Goal: Feedback & Contribution: Submit feedback/report problem

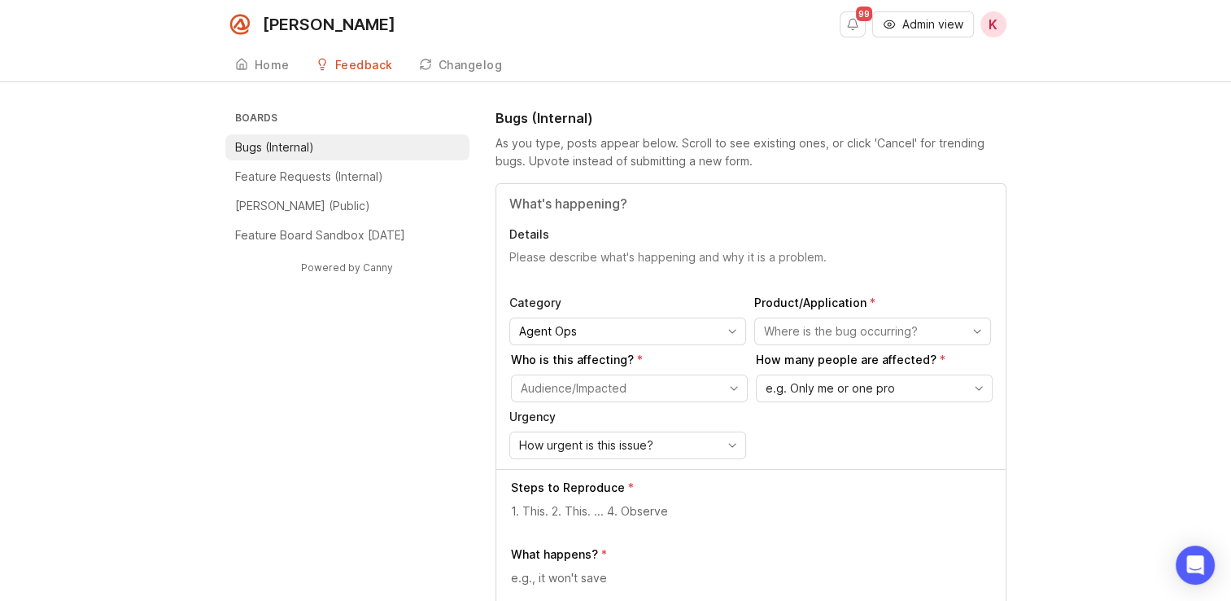
click at [891, 33] on button "Admin view" at bounding box center [923, 24] width 102 height 26
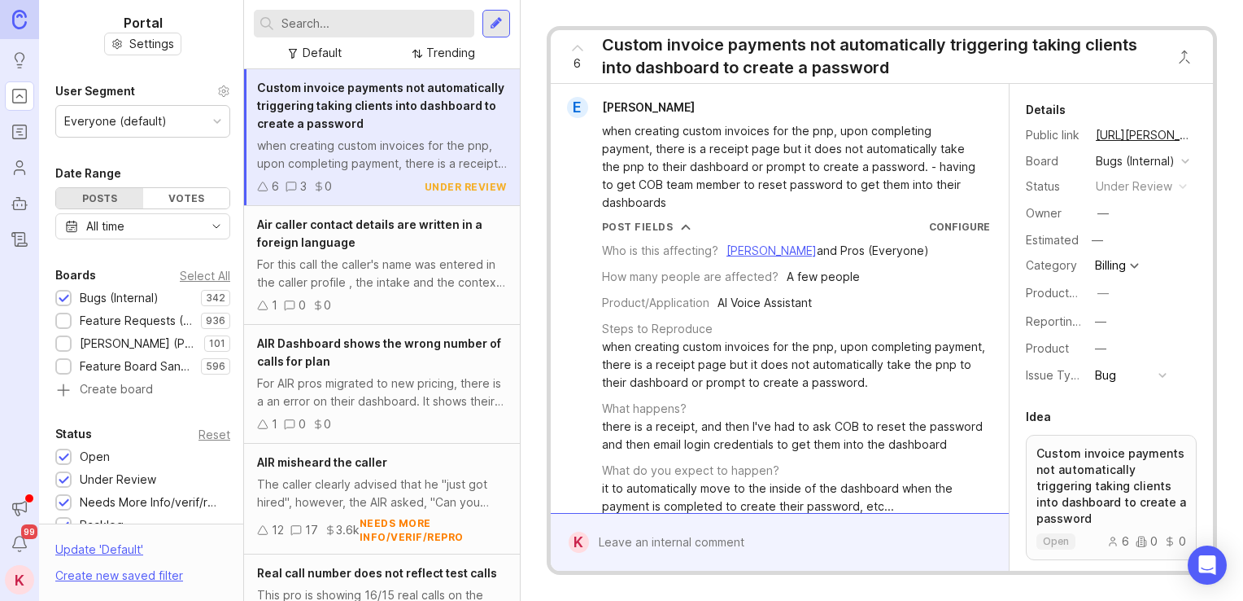
click at [417, 27] on input "text" at bounding box center [375, 24] width 186 height 18
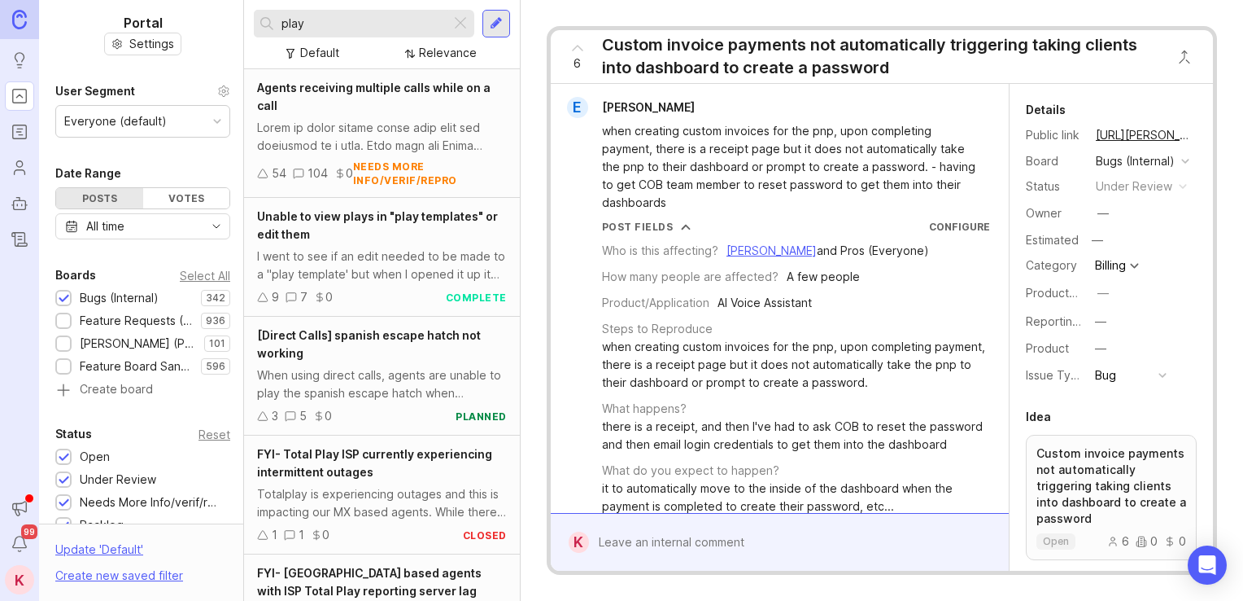
click at [348, 26] on input "play" at bounding box center [363, 24] width 163 height 18
type input "playbook"
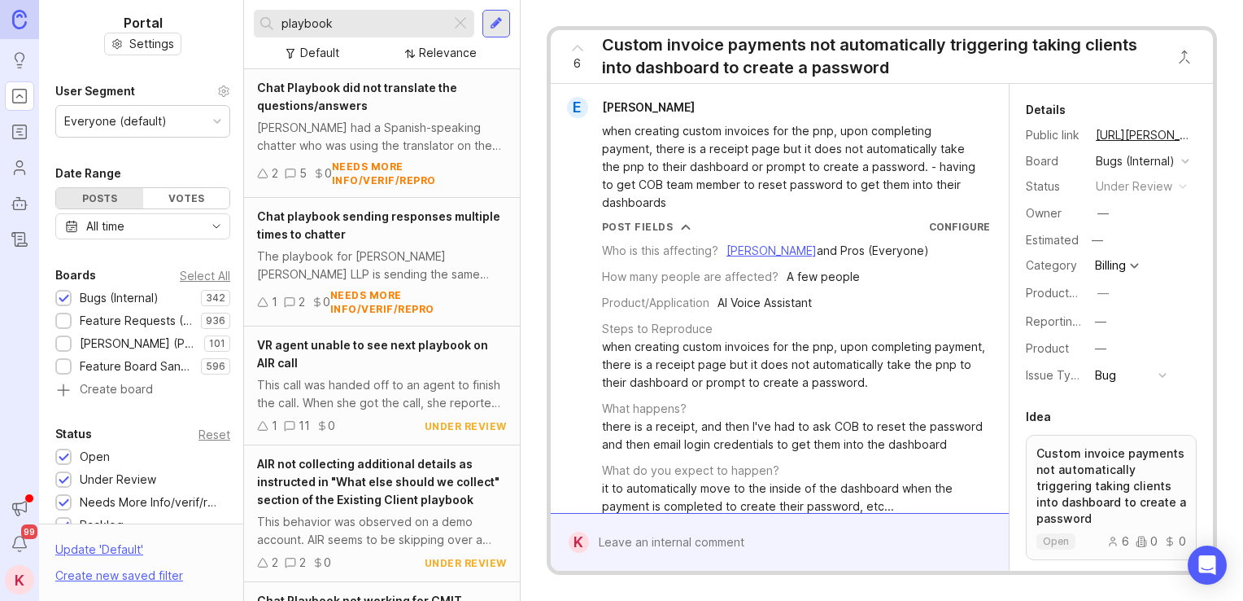
click at [378, 339] on span "VR agent unable to see next playbook on AIR call" at bounding box center [372, 354] width 231 height 32
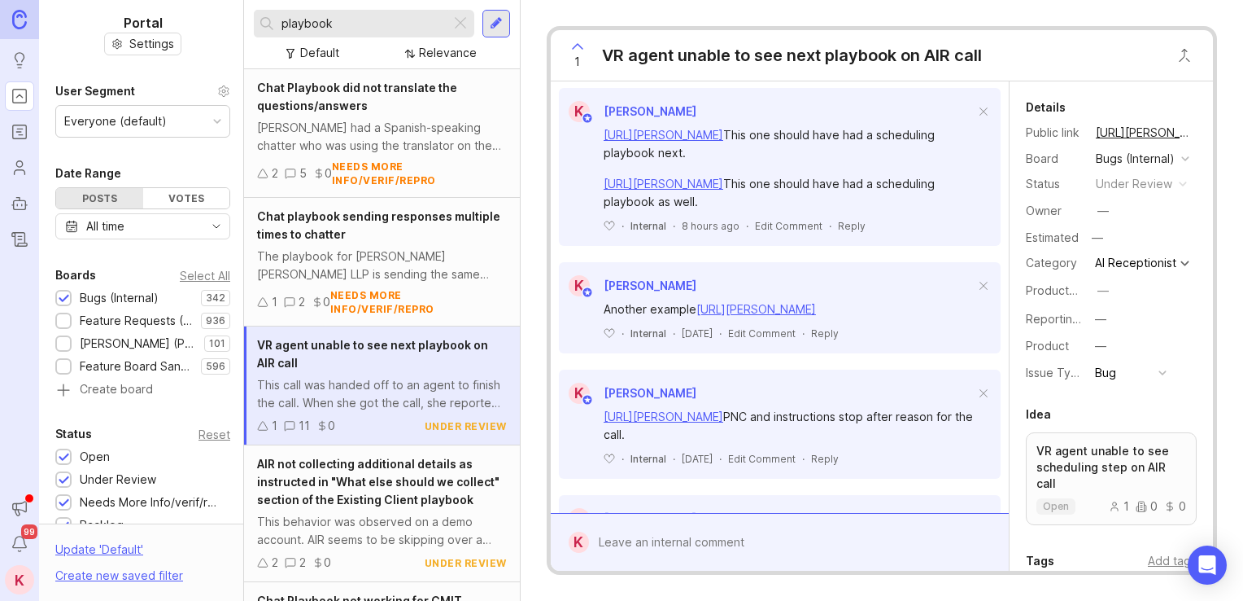
drag, startPoint x: 824, startPoint y: 344, endPoint x: 824, endPoint y: 432, distance: 87.9
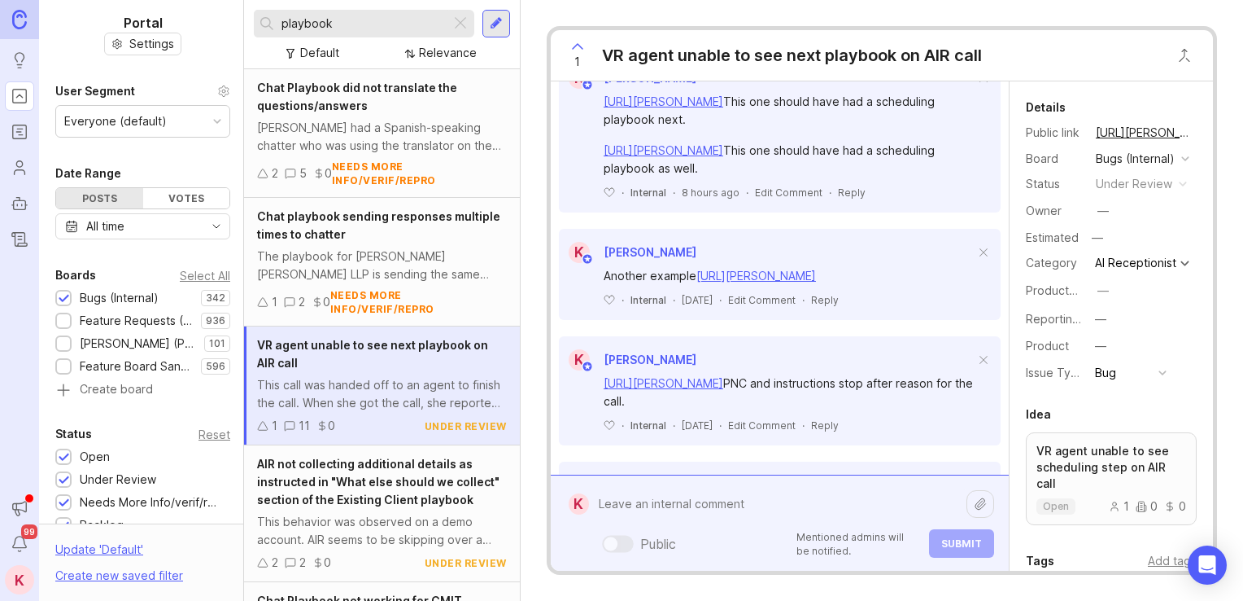
drag, startPoint x: 627, startPoint y: 548, endPoint x: 605, endPoint y: 499, distance: 54.0
click at [605, 499] on textarea at bounding box center [778, 503] width 378 height 31
paste textarea "[URL][PERSON_NAME]"
click at [702, 500] on textarea "[URL][PERSON_NAME]" at bounding box center [778, 494] width 378 height 49
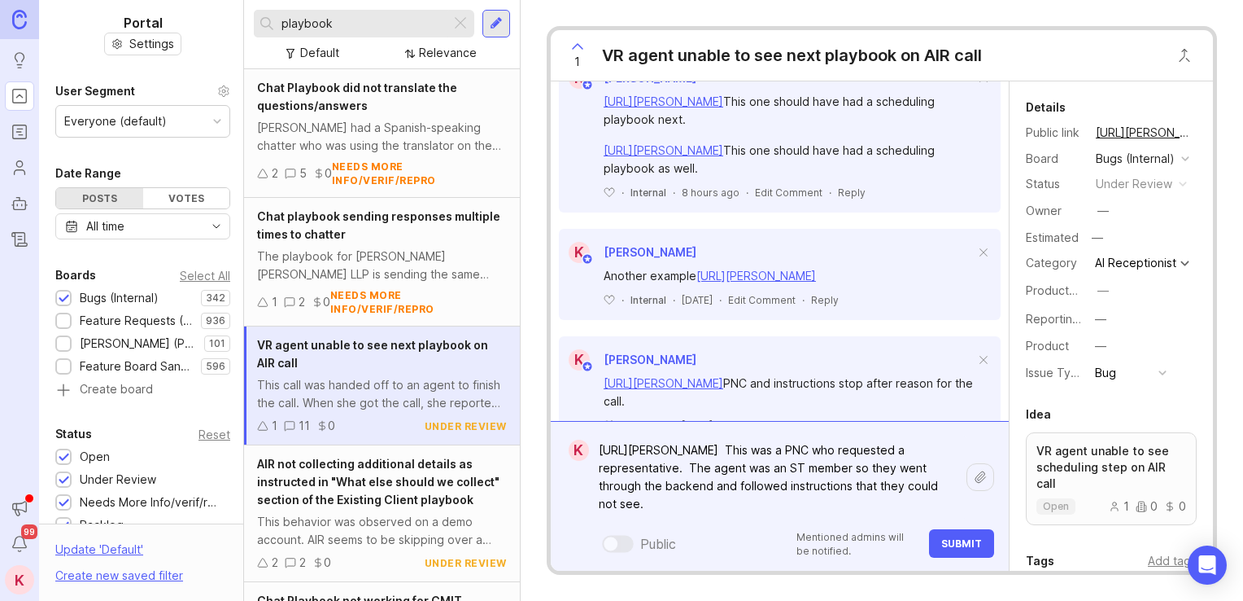
type textarea "[URL][PERSON_NAME] This was a PNC who requested a representative. The agent was…"
click at [967, 529] on button "Submit" at bounding box center [961, 543] width 65 height 28
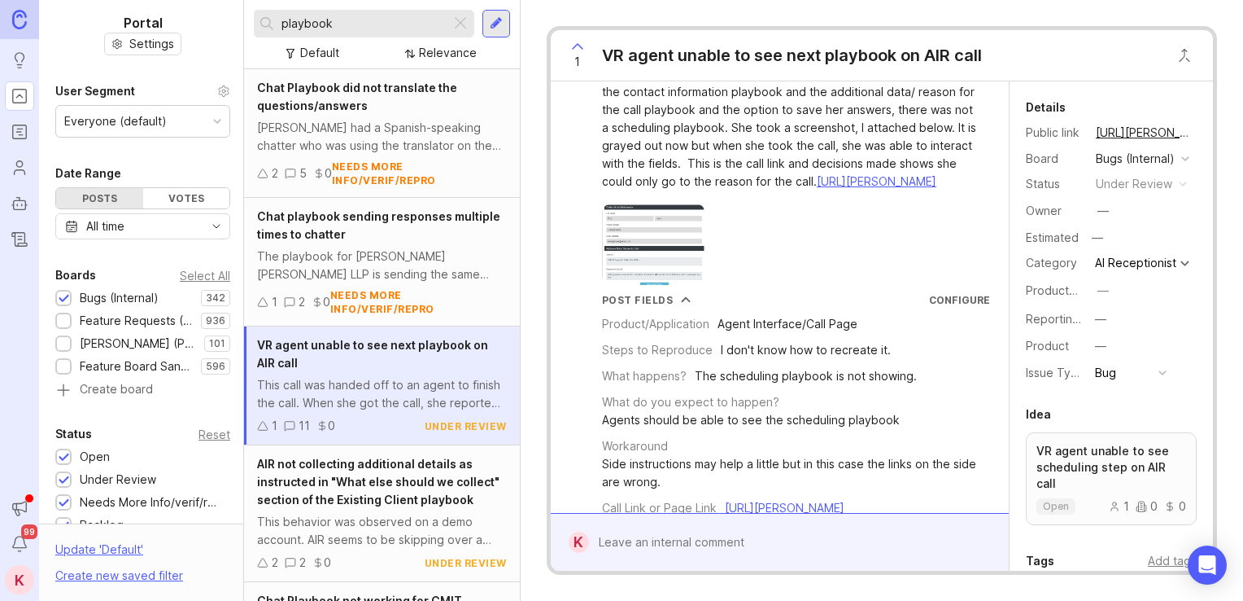
scroll to position [0, 0]
